Goal: Transaction & Acquisition: Purchase product/service

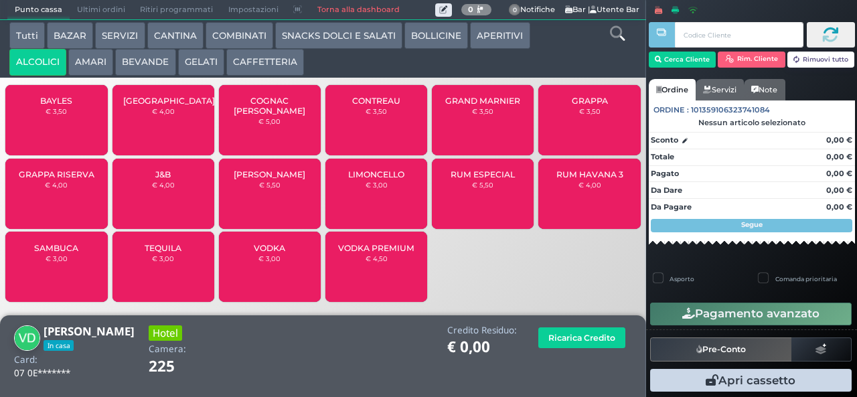
click at [51, 253] on span "SAMBUCA" at bounding box center [56, 248] width 44 height 10
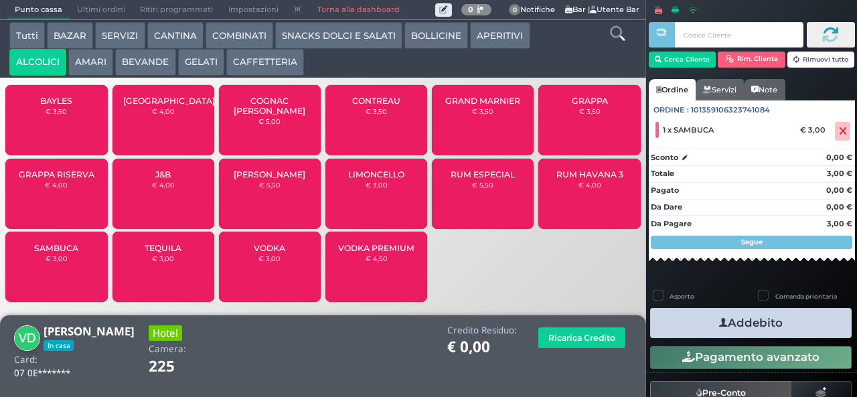
click at [720, 323] on icon "button" at bounding box center [723, 323] width 9 height 14
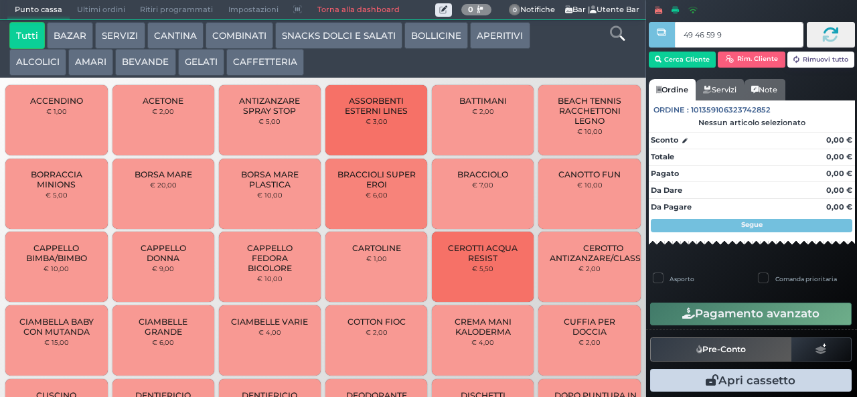
type input "49 46 59 95"
click at [46, 62] on button "ALCOLICI" at bounding box center [37, 62] width 57 height 27
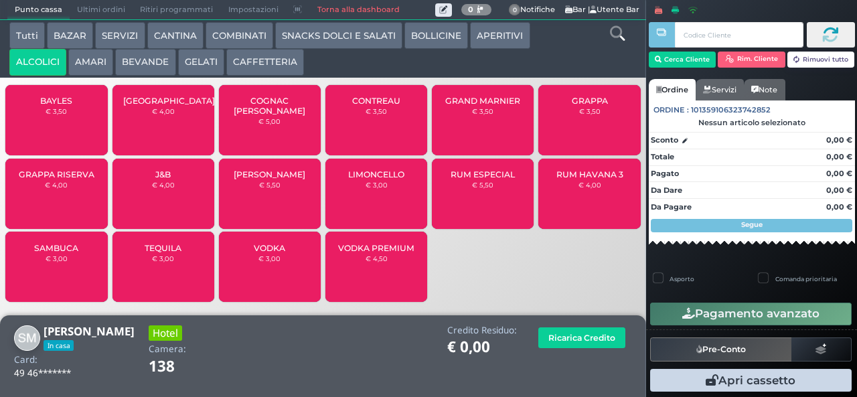
click at [80, 179] on span "GRAPPA RISERVA" at bounding box center [57, 174] width 76 height 10
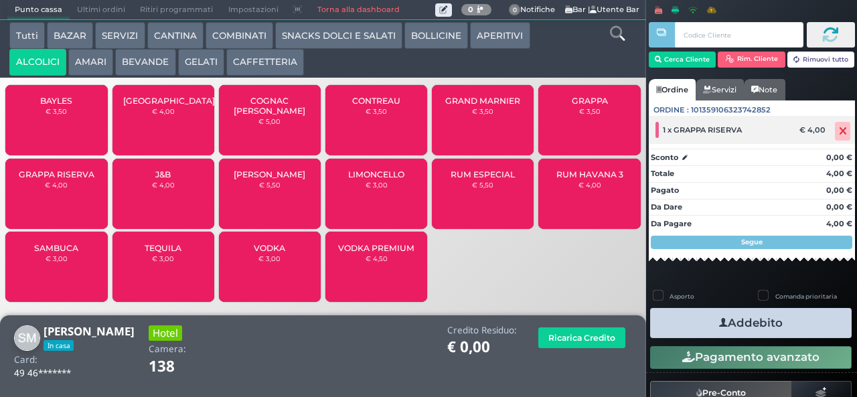
click at [839, 131] on icon at bounding box center [843, 131] width 8 height 1
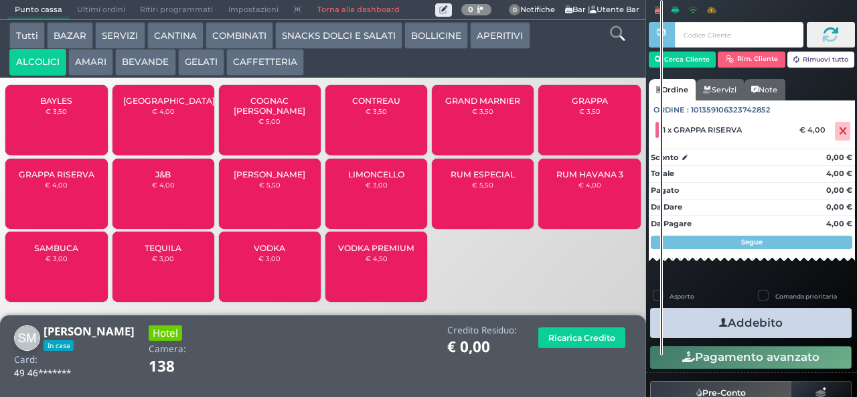
click at [593, 106] on span "GRAPPA" at bounding box center [590, 101] width 36 height 10
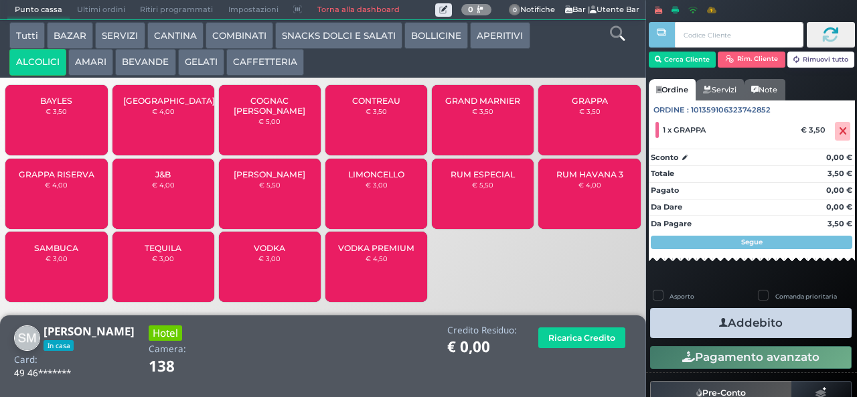
click at [778, 311] on button "Addebito" at bounding box center [751, 323] width 202 height 30
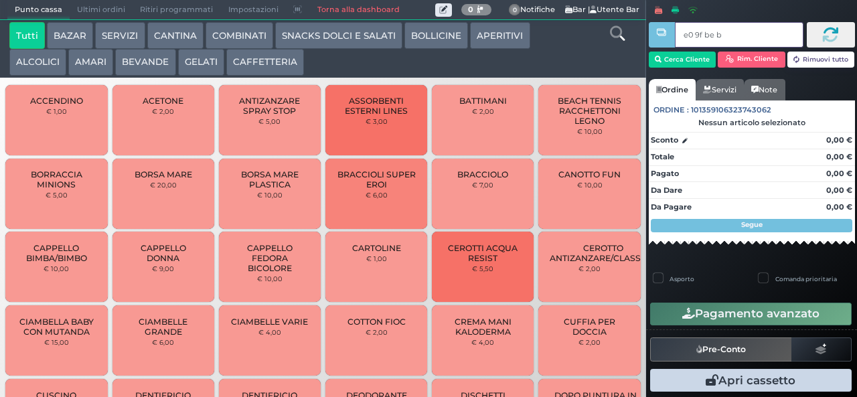
type input "e0 9f be b9"
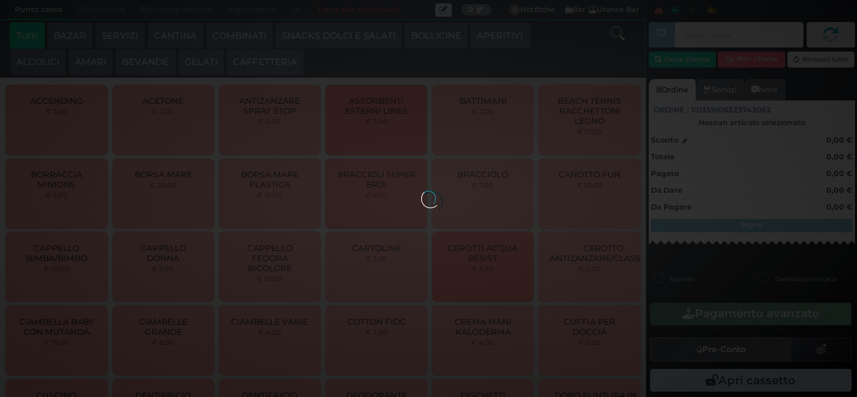
click at [421, 191] on div at bounding box center [428, 198] width 15 height 15
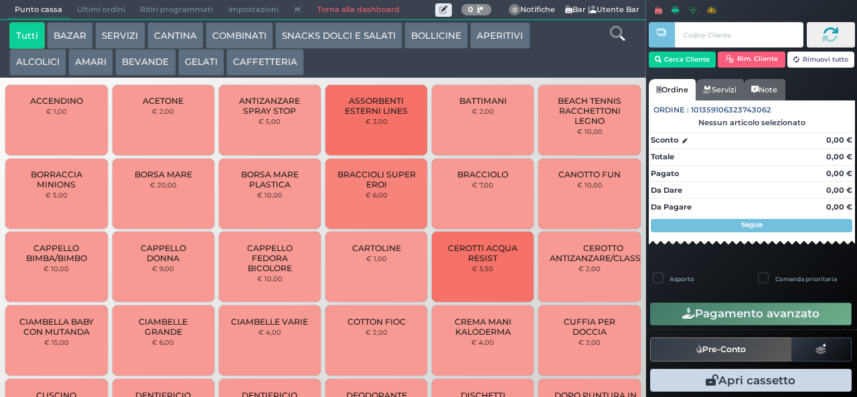
click at [48, 63] on button "ALCOLICI" at bounding box center [37, 62] width 57 height 27
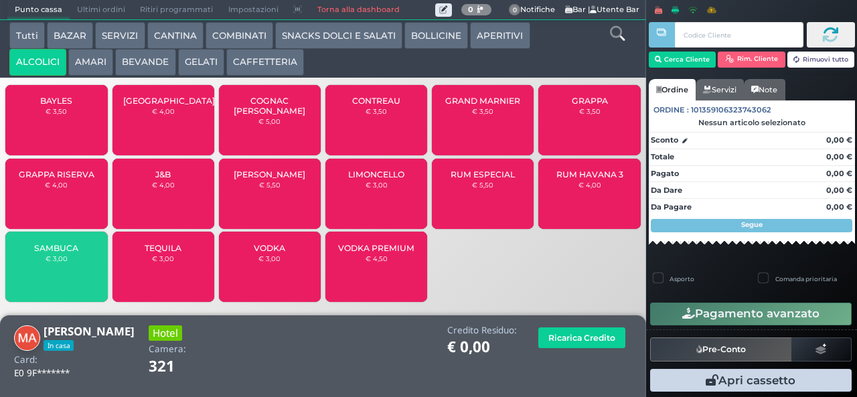
click at [91, 64] on button "AMARI" at bounding box center [90, 62] width 45 height 27
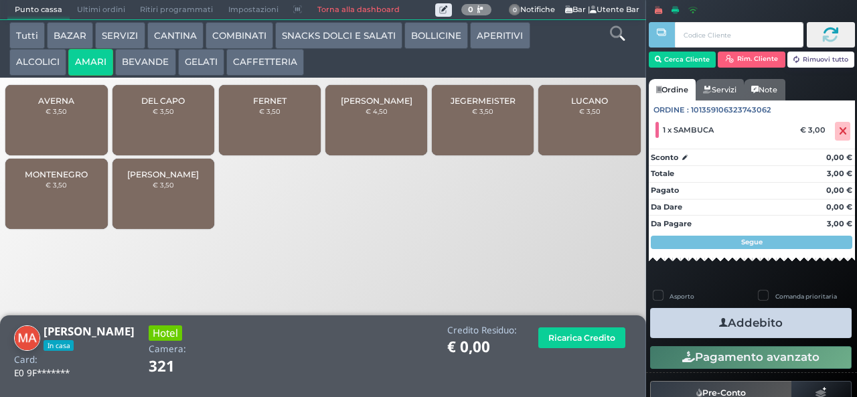
click at [475, 135] on div "JEGERMEISTER € 3,50" at bounding box center [483, 120] width 102 height 70
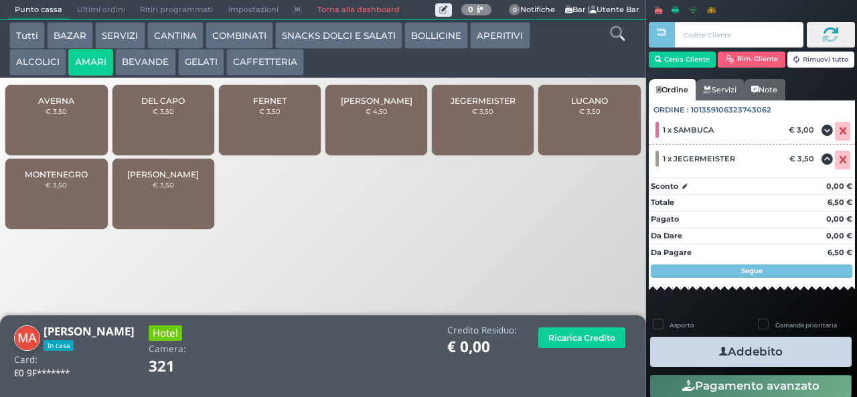
click at [719, 351] on icon "button" at bounding box center [723, 352] width 9 height 14
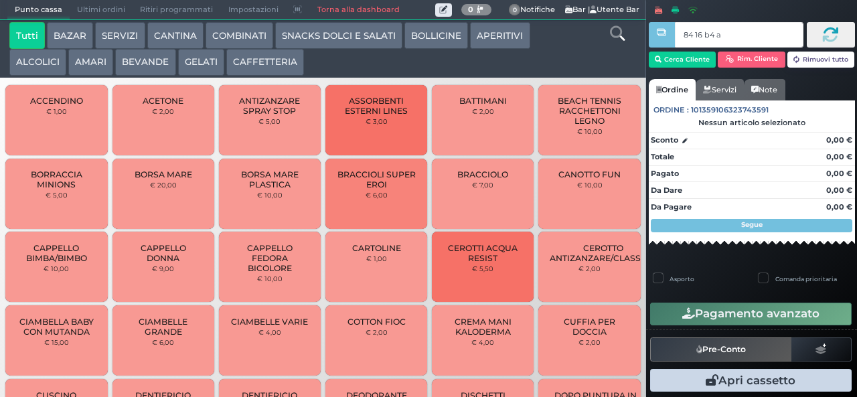
type input "84 16 b4 af"
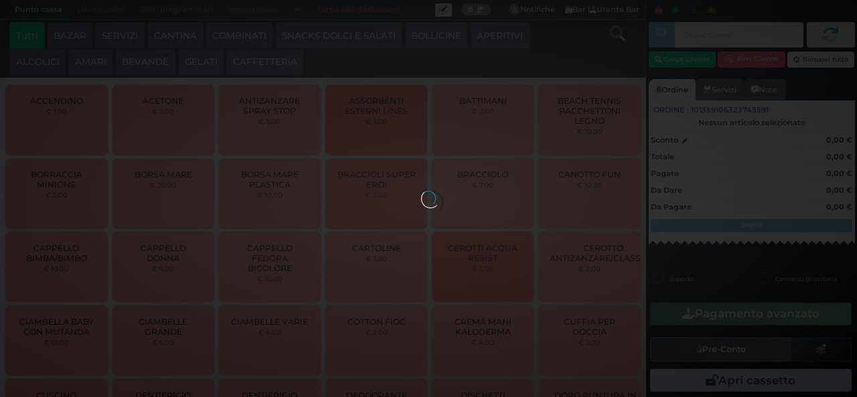
click at [421, 191] on div at bounding box center [428, 198] width 15 height 15
click at [87, 58] on button "AMARI" at bounding box center [90, 62] width 45 height 27
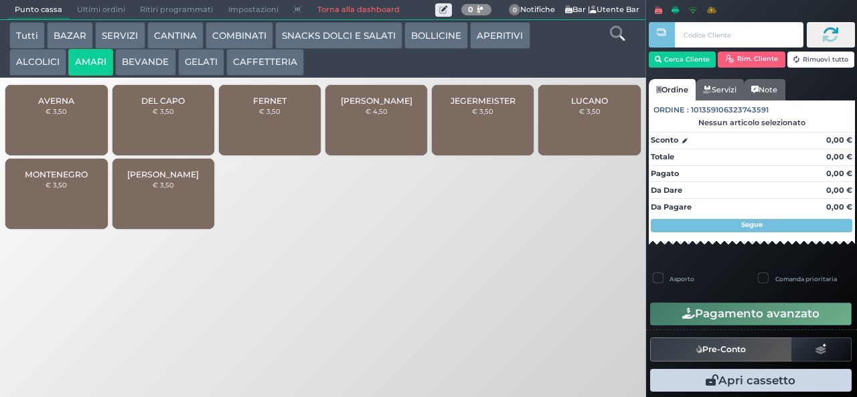
click at [473, 142] on div "JEGERMEISTER € 3,50" at bounding box center [483, 120] width 102 height 70
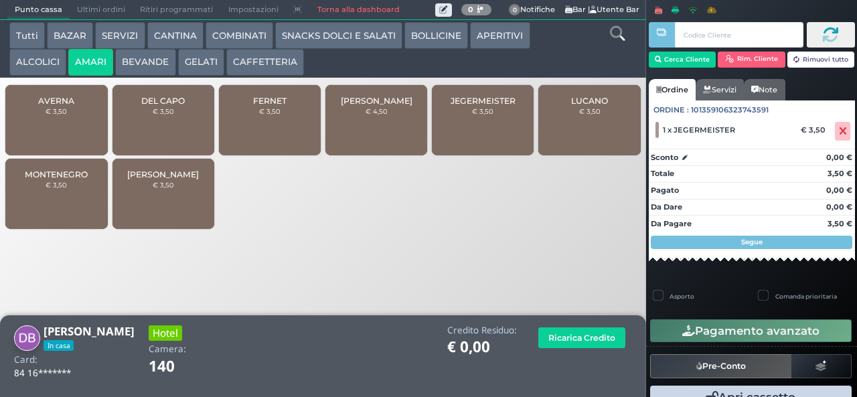
click at [707, 333] on button "Pagamento avanzato" at bounding box center [751, 330] width 202 height 23
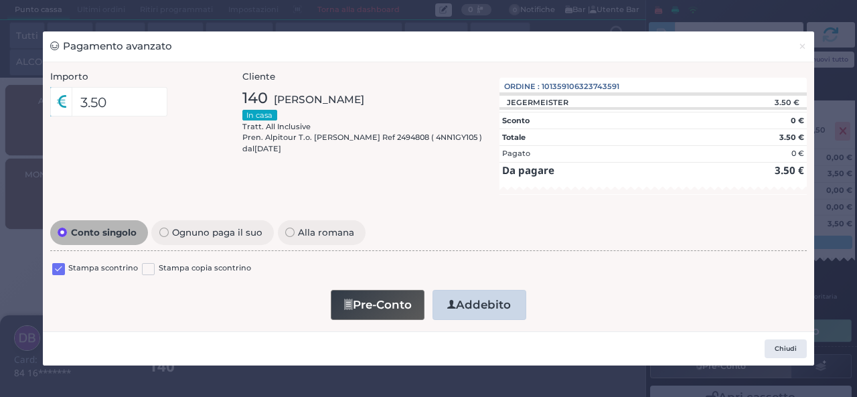
click at [455, 309] on button "Addebito" at bounding box center [480, 305] width 94 height 30
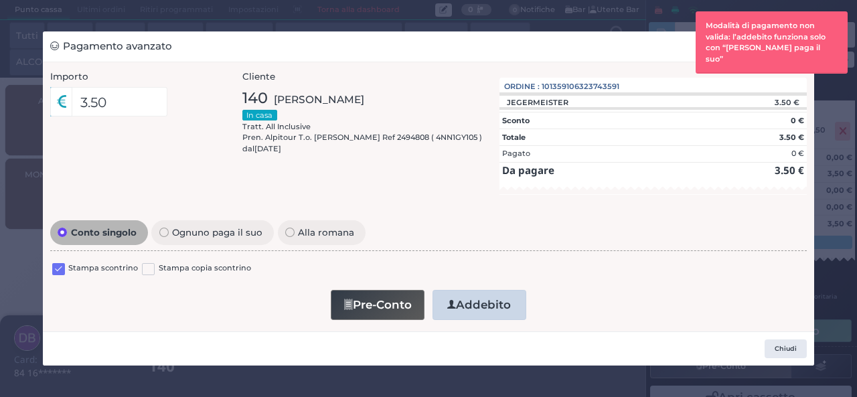
click at [470, 307] on button "Addebito" at bounding box center [480, 305] width 94 height 30
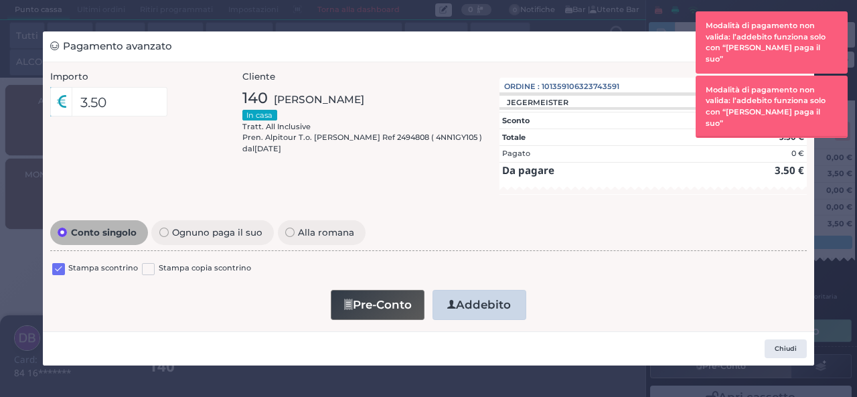
click at [830, 331] on div "Pagamento avanzato × Importo 3.50 Importo Totale 3.50 Quote 1 1" at bounding box center [428, 198] width 857 height 397
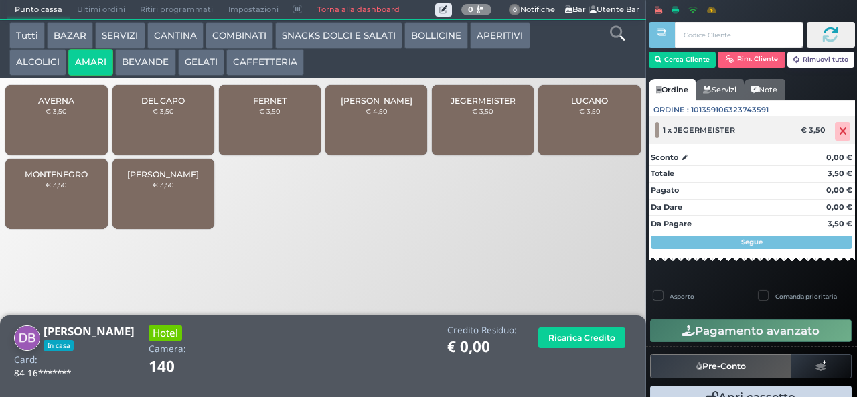
click at [839, 131] on icon at bounding box center [843, 131] width 8 height 1
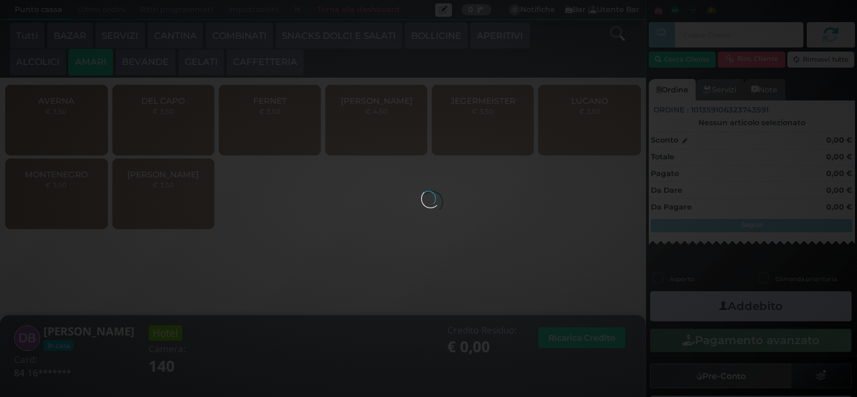
click at [436, 191] on div at bounding box center [428, 198] width 15 height 15
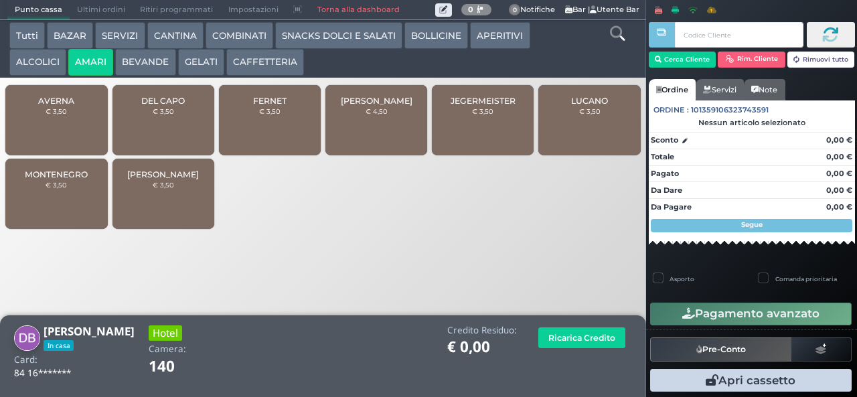
click at [469, 128] on div "JEGERMEISTER € 3,50" at bounding box center [483, 120] width 102 height 70
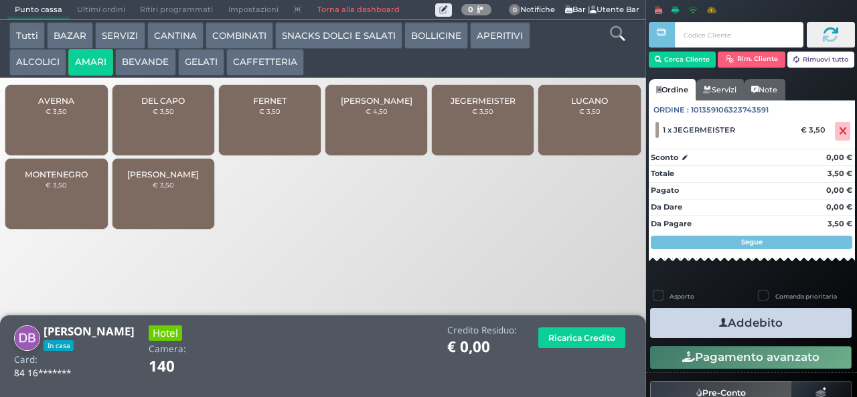
click at [719, 316] on icon "button" at bounding box center [723, 323] width 9 height 14
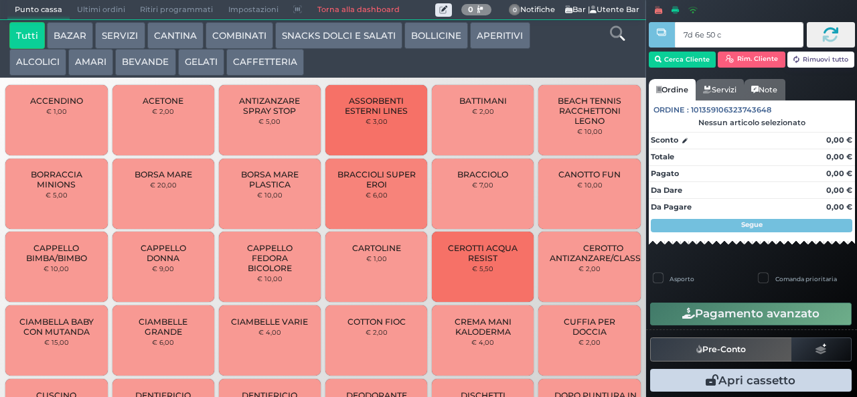
type input "7d 6e 50 c3"
click at [109, 69] on button "AMARI" at bounding box center [90, 62] width 45 height 27
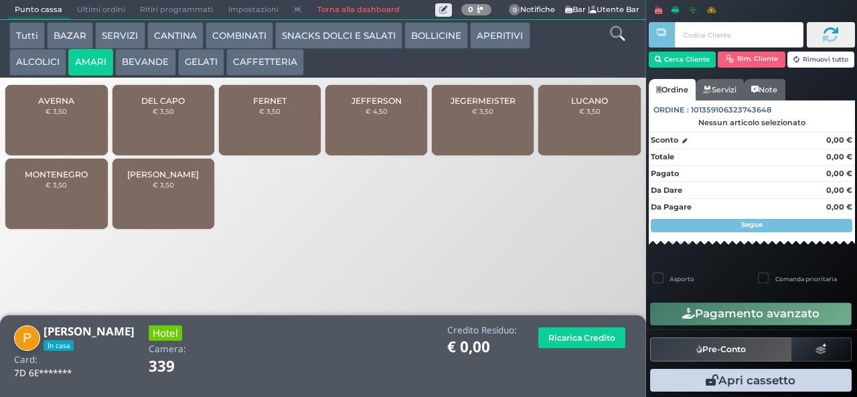
click at [366, 106] on span "JEFFERSON" at bounding box center [377, 101] width 50 height 10
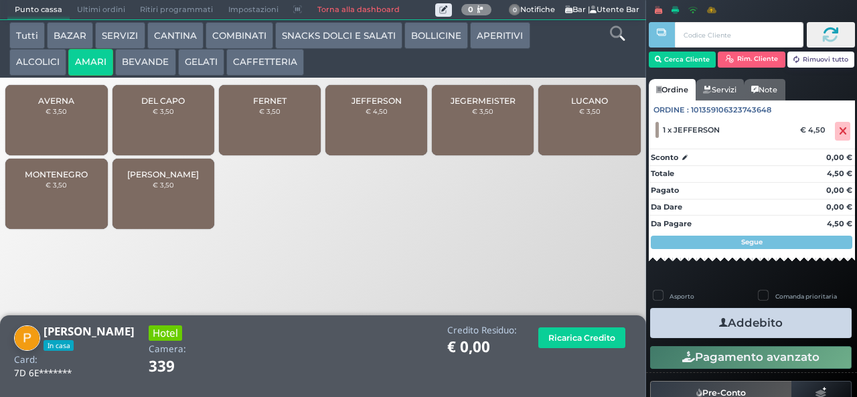
click at [719, 322] on icon "button" at bounding box center [723, 323] width 9 height 14
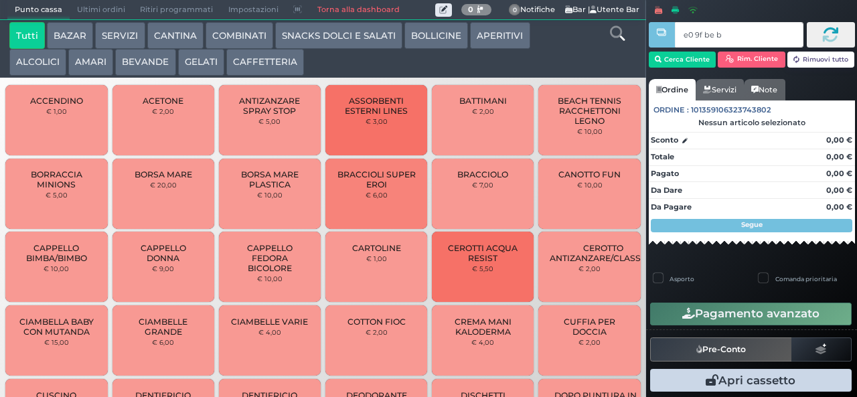
type input "e0 9f be b9"
click at [88, 64] on button "AMARI" at bounding box center [90, 62] width 45 height 27
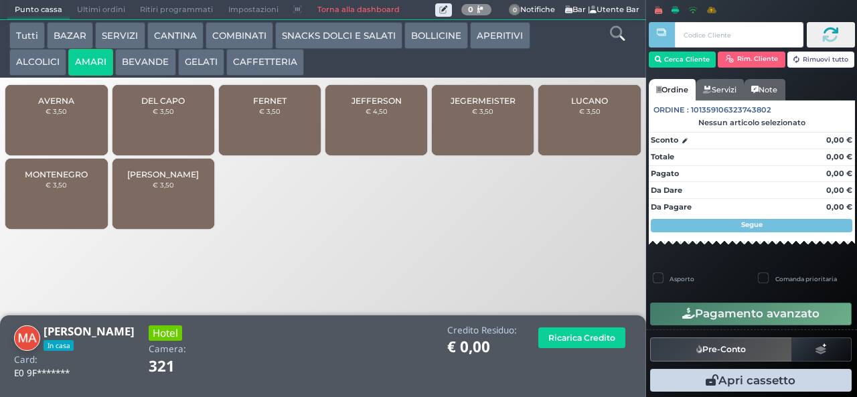
click at [470, 106] on span "JEGERMEISTER" at bounding box center [483, 101] width 65 height 10
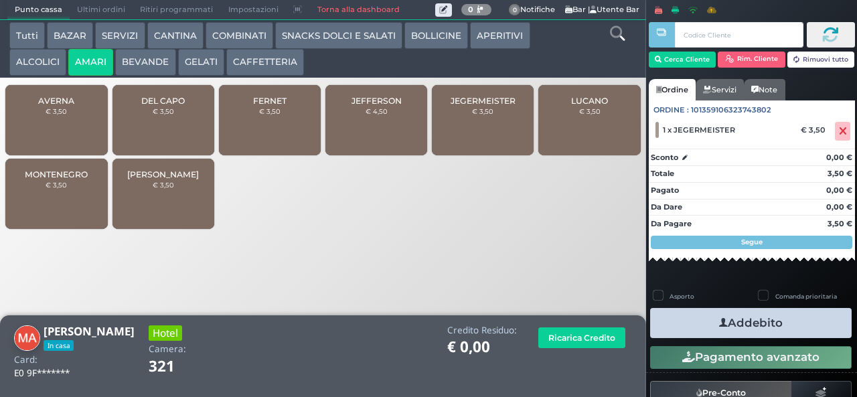
click at [719, 321] on icon "button" at bounding box center [723, 323] width 9 height 14
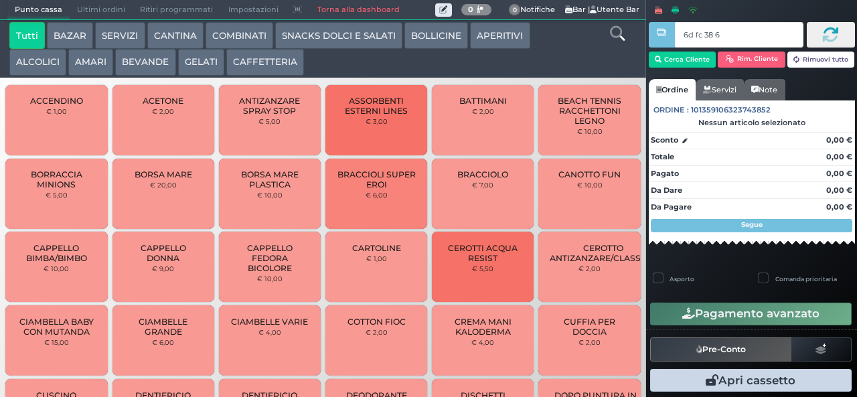
type input "6d fc 38 67"
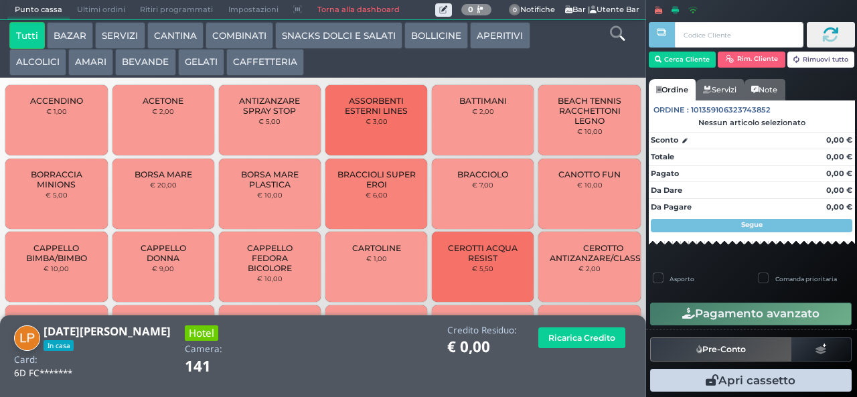
click at [235, 64] on button "CAFFETTERIA" at bounding box center [265, 62] width 78 height 27
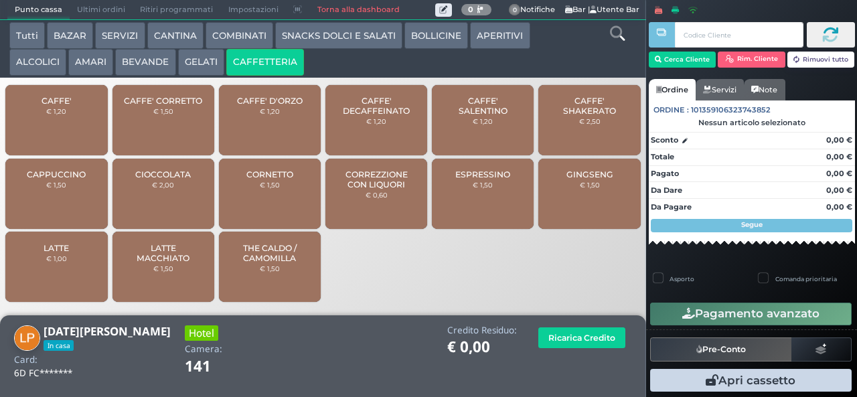
click at [84, 72] on button "AMARI" at bounding box center [90, 62] width 45 height 27
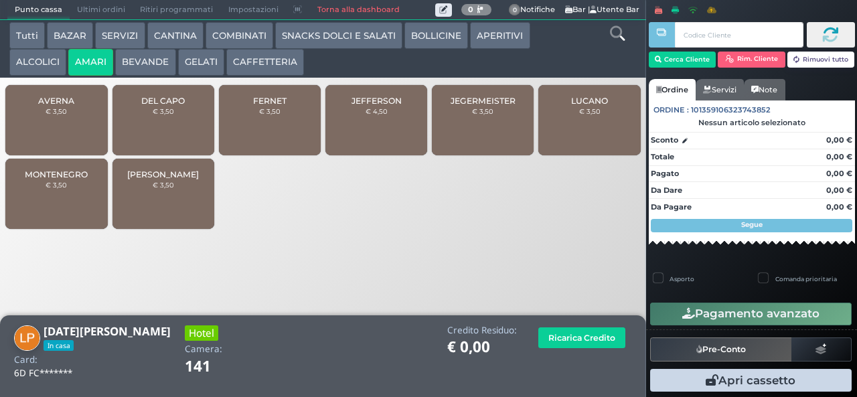
click at [47, 66] on button "ALCOLICI" at bounding box center [37, 62] width 57 height 27
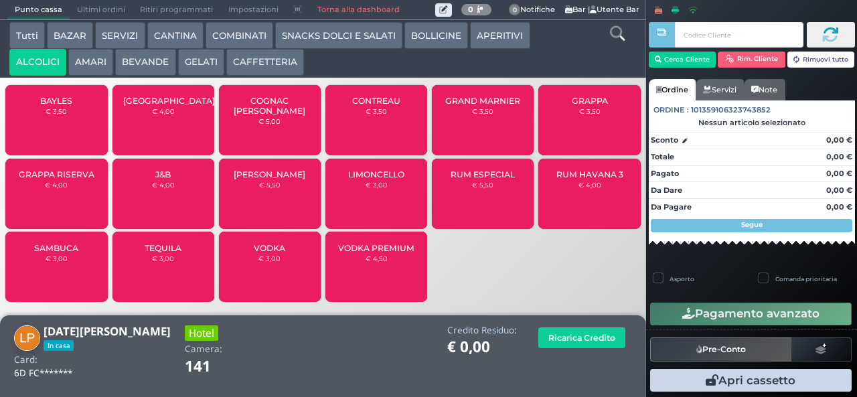
click at [72, 253] on span "SAMBUCA" at bounding box center [56, 248] width 44 height 10
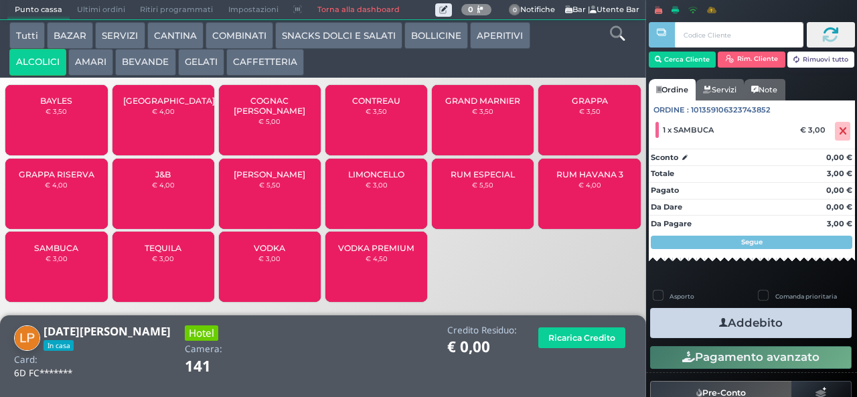
click at [812, 333] on button "Addebito" at bounding box center [751, 323] width 202 height 30
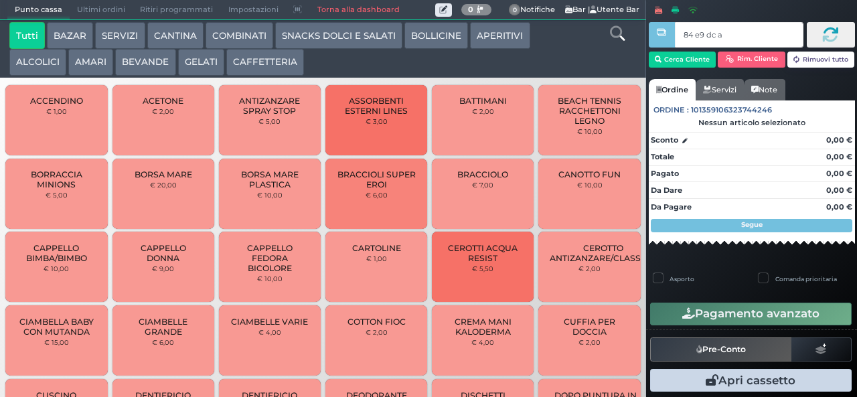
type input "84 e9 dc af"
click at [192, 54] on button "GELATI" at bounding box center [201, 62] width 46 height 27
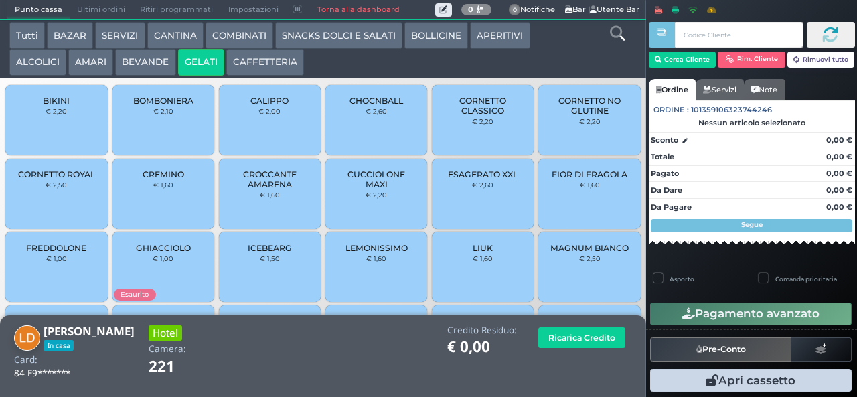
click at [454, 116] on span "CORNETTO CLASSICO" at bounding box center [483, 106] width 80 height 20
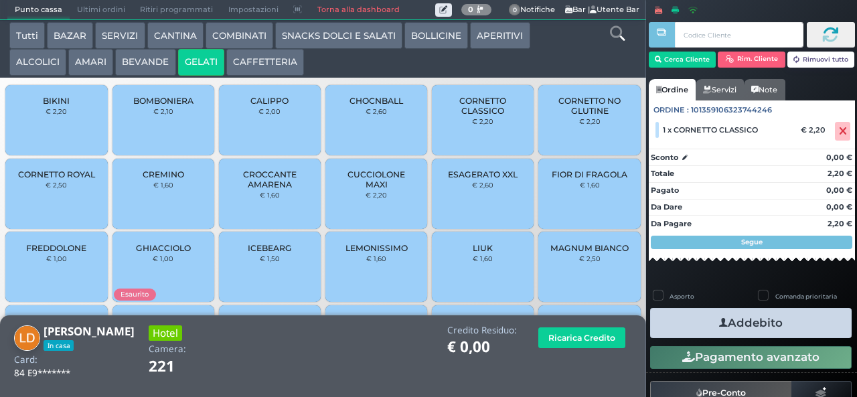
click at [719, 322] on icon "button" at bounding box center [723, 323] width 9 height 14
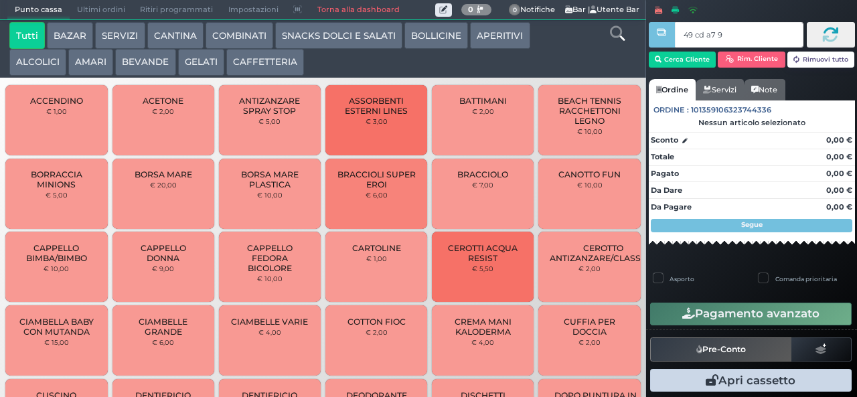
type input "49 cd a7 95"
click at [98, 54] on button "AMARI" at bounding box center [90, 62] width 45 height 27
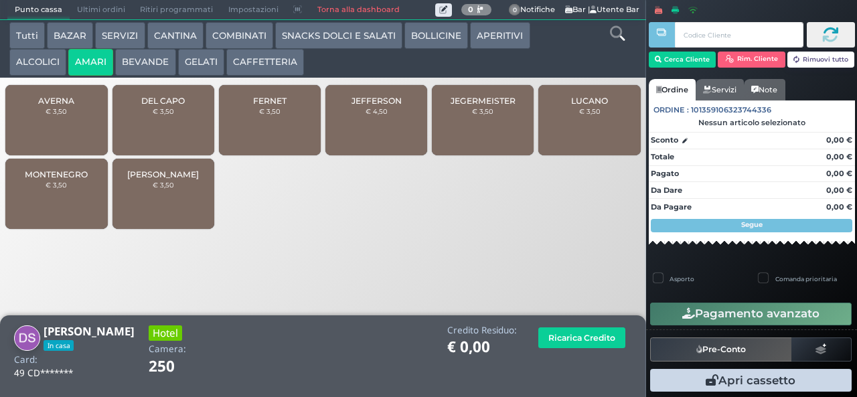
click at [177, 106] on span "DEL CAPO" at bounding box center [163, 101] width 44 height 10
click at [175, 106] on span "DEL CAPO" at bounding box center [163, 101] width 44 height 10
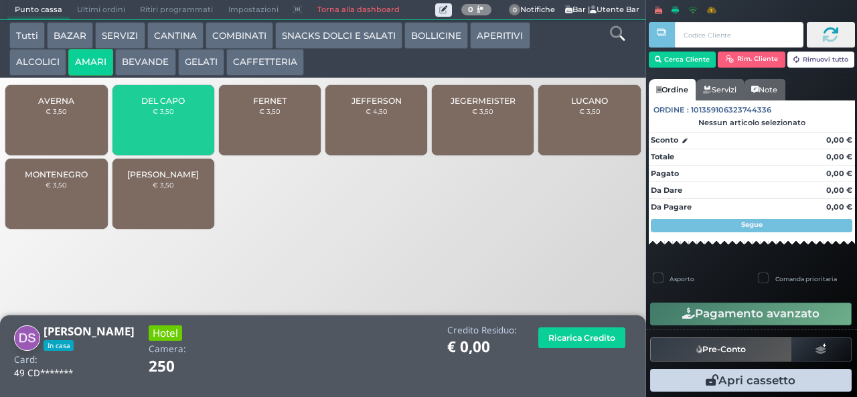
click at [179, 106] on span "DEL CAPO" at bounding box center [163, 101] width 44 height 10
click at [178, 106] on span "DEL CAPO" at bounding box center [163, 101] width 44 height 10
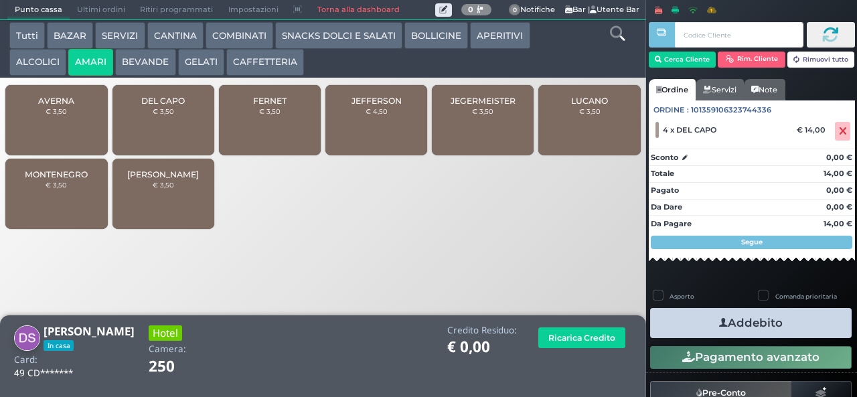
click at [766, 329] on button "Addebito" at bounding box center [751, 323] width 202 height 30
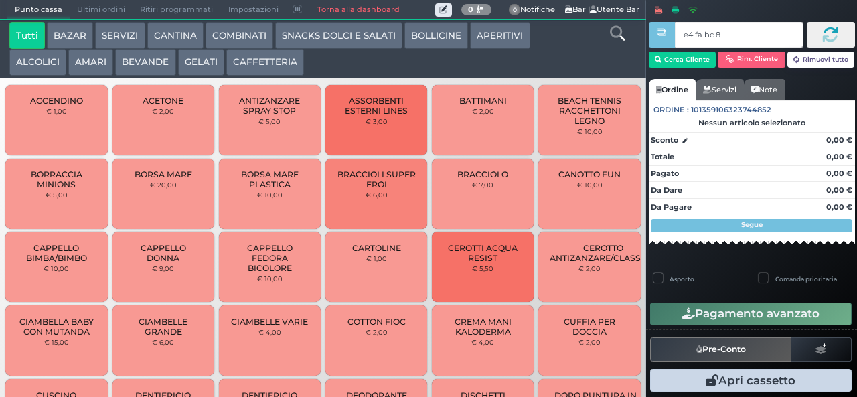
type input "e4 fa bc 8b"
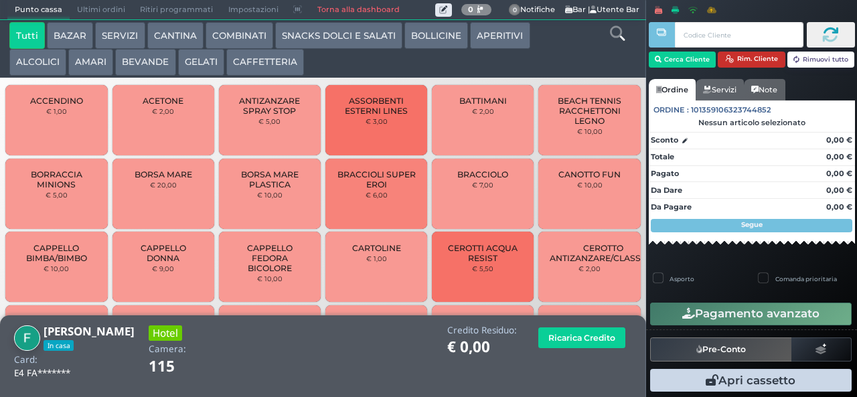
click at [725, 60] on icon "button" at bounding box center [729, 59] width 9 height 9
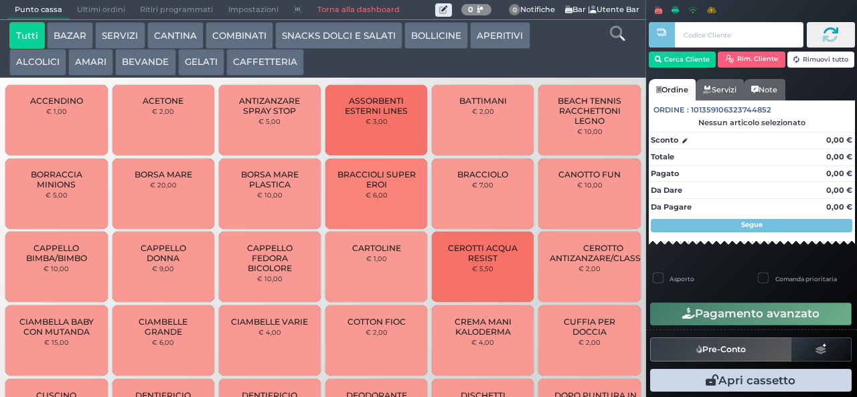
click at [240, 33] on button "COMBINATI" at bounding box center [240, 35] width 68 height 27
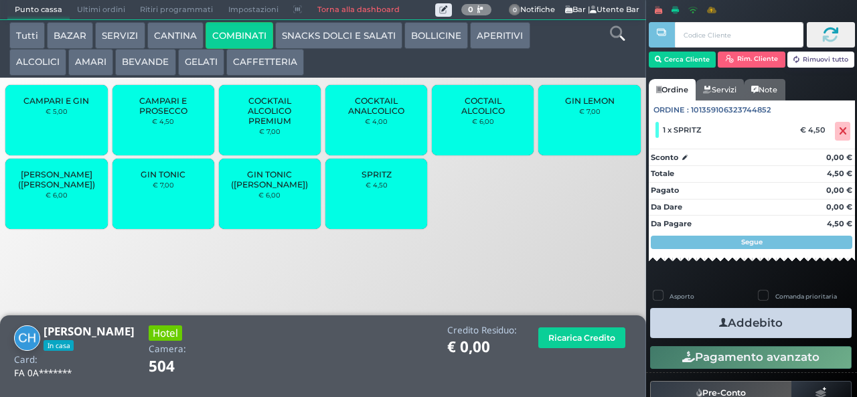
click at [91, 72] on button "AMARI" at bounding box center [90, 62] width 45 height 27
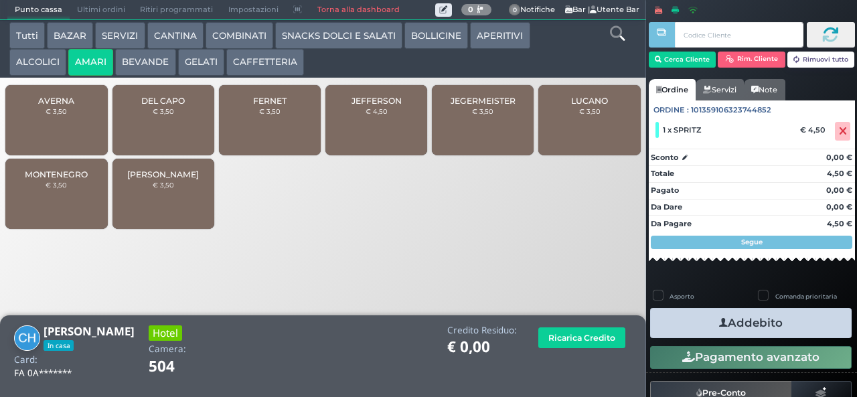
click at [46, 72] on button "ALCOLICI" at bounding box center [37, 62] width 57 height 27
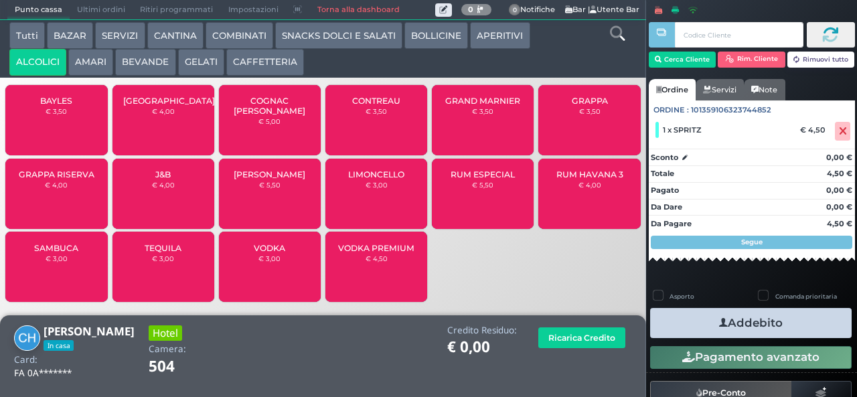
click at [70, 129] on div "BAYLES € 3,50" at bounding box center [56, 120] width 102 height 70
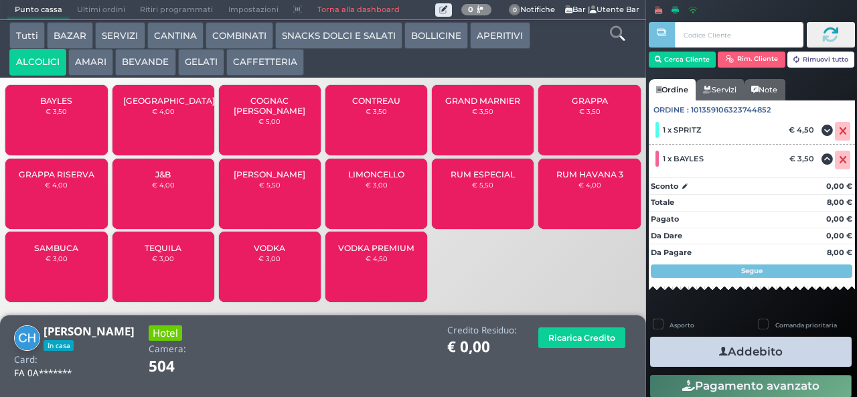
click at [719, 348] on icon "button" at bounding box center [723, 352] width 9 height 14
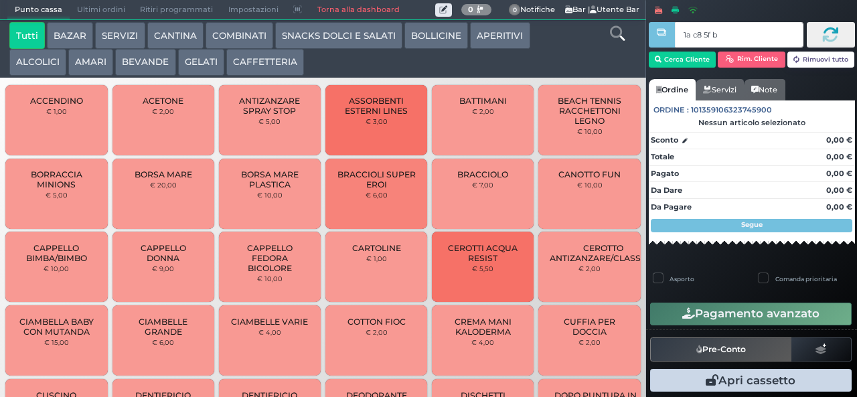
type input "1a c8 5f bb"
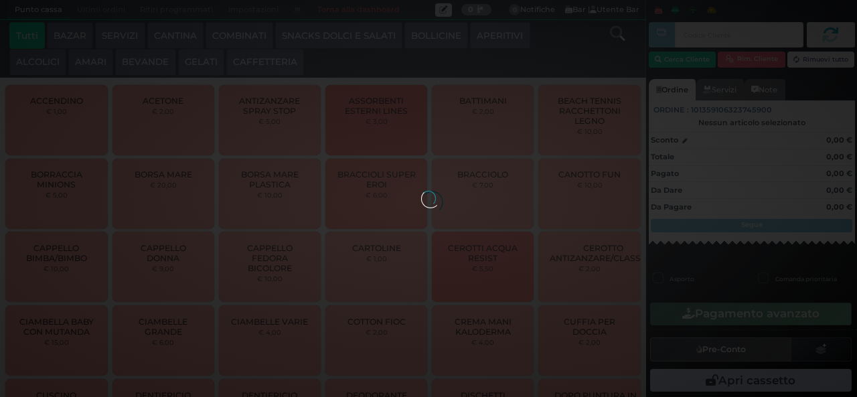
click at [421, 191] on div at bounding box center [428, 198] width 15 height 15
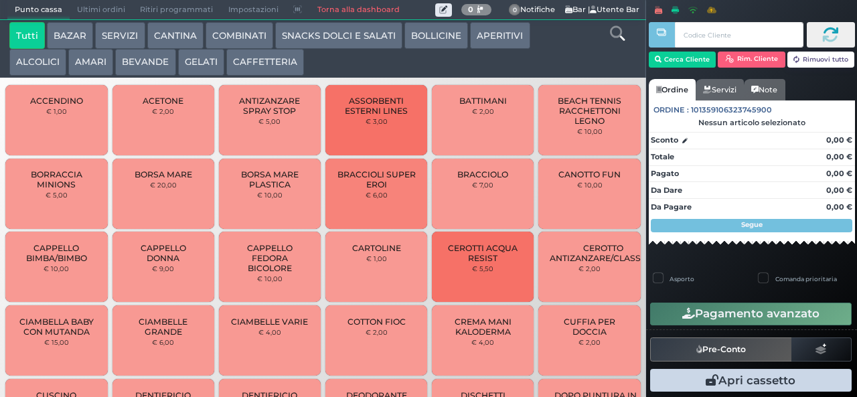
click at [82, 64] on button "AMARI" at bounding box center [90, 62] width 45 height 27
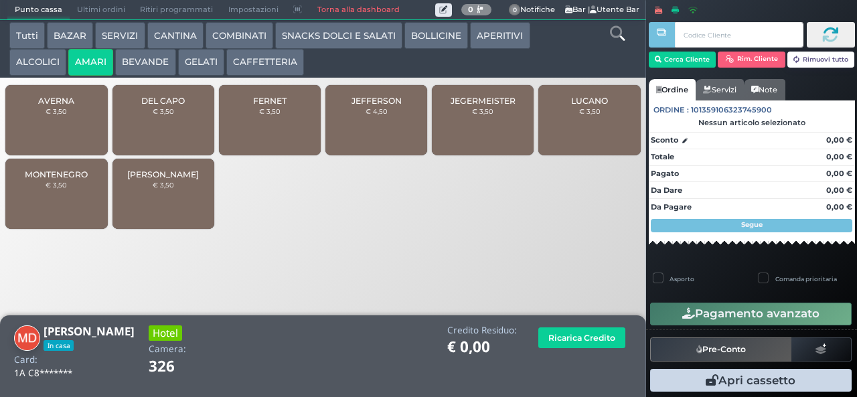
click at [285, 130] on div "FERNET € 3,50" at bounding box center [270, 120] width 102 height 70
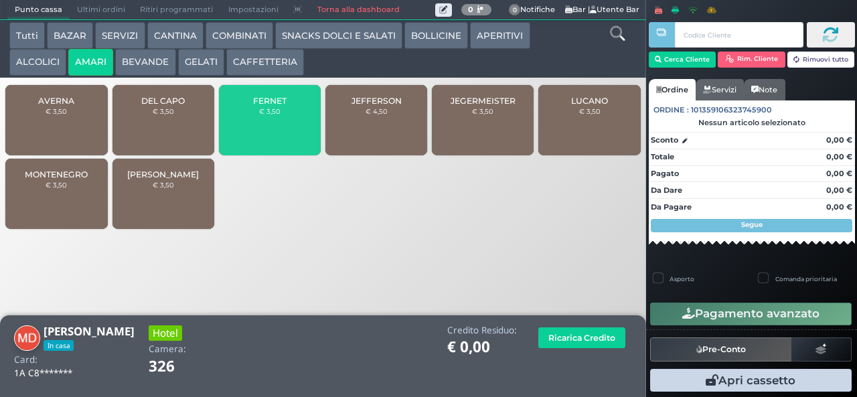
click at [274, 137] on div "FERNET € 3,50" at bounding box center [270, 120] width 102 height 70
click at [278, 132] on div "FERNET € 3,50" at bounding box center [270, 120] width 102 height 70
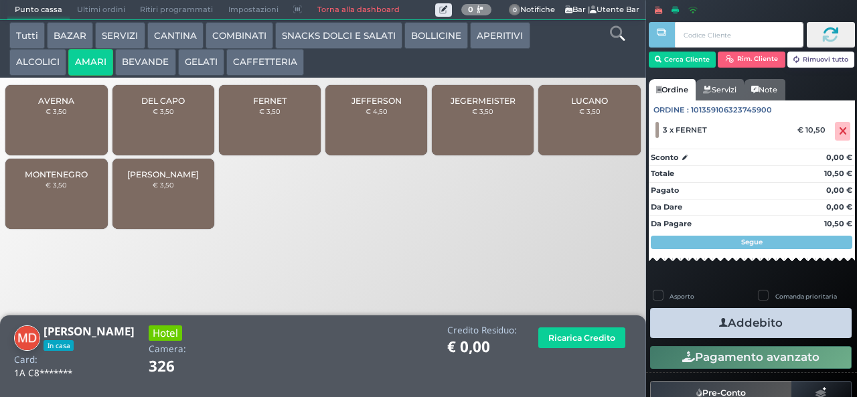
click at [286, 126] on div "FERNET € 3,50" at bounding box center [270, 120] width 102 height 70
click at [808, 325] on button "Addebito" at bounding box center [751, 323] width 202 height 30
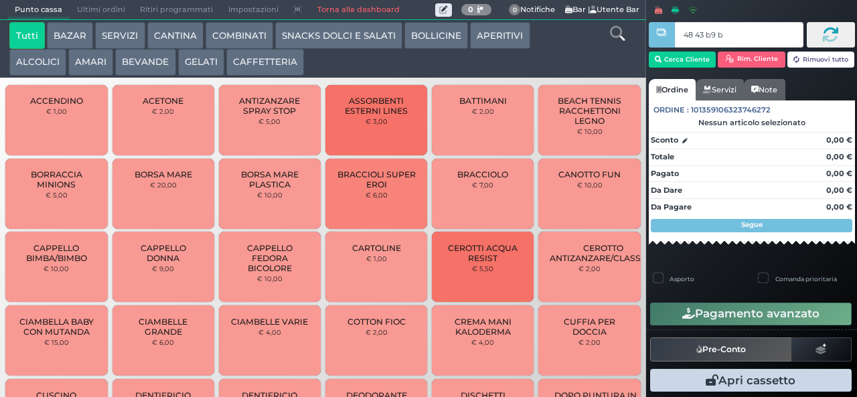
type input "48 43 b9 b9"
click at [91, 64] on button "AMARI" at bounding box center [90, 62] width 45 height 27
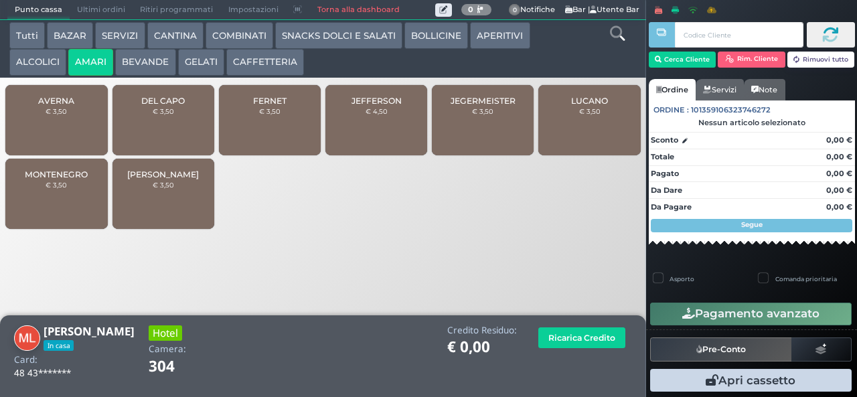
click at [283, 106] on span "FERNET" at bounding box center [269, 101] width 33 height 10
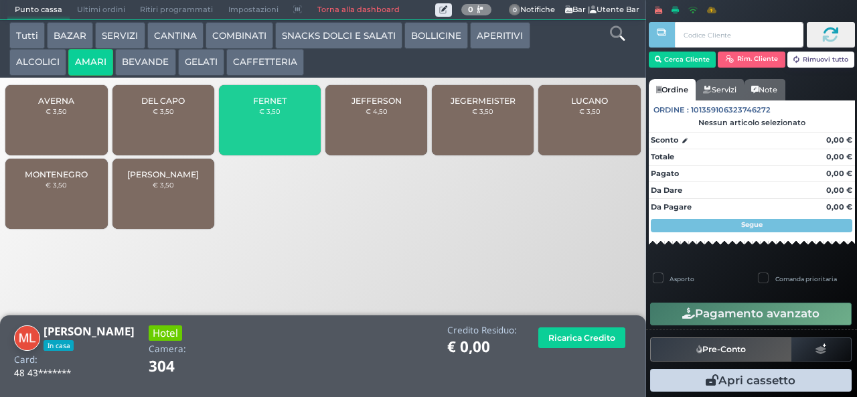
click at [280, 106] on span "FERNET" at bounding box center [269, 101] width 33 height 10
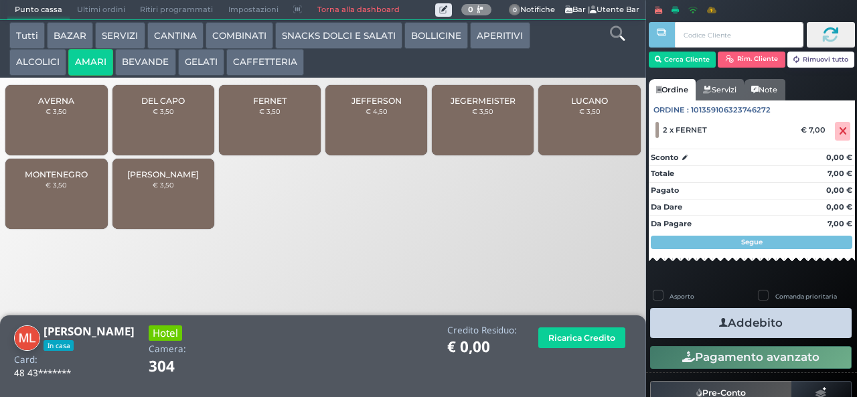
click at [773, 325] on button "Addebito" at bounding box center [751, 323] width 202 height 30
